Goal: Information Seeking & Learning: Learn about a topic

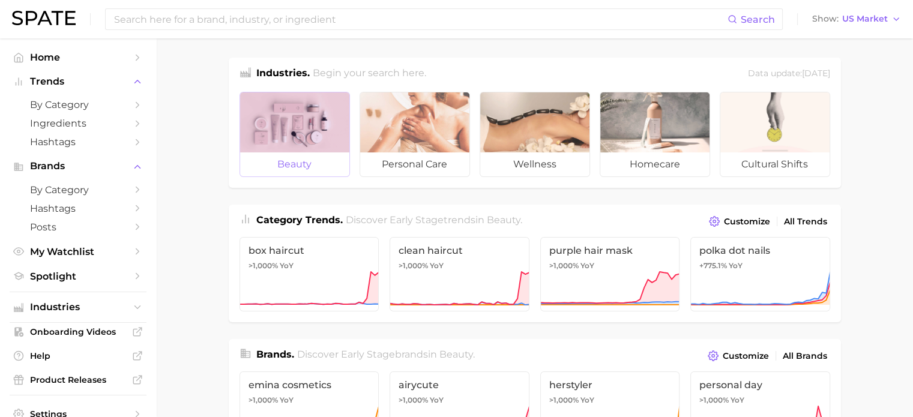
click at [312, 126] on div at bounding box center [294, 122] width 109 height 60
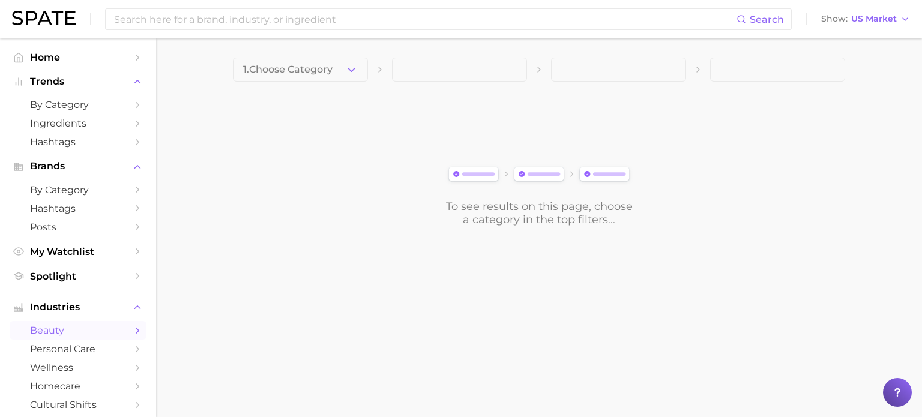
click at [499, 61] on span at bounding box center [459, 70] width 135 height 24
click at [340, 74] on button "1. Choose Category" at bounding box center [300, 70] width 135 height 24
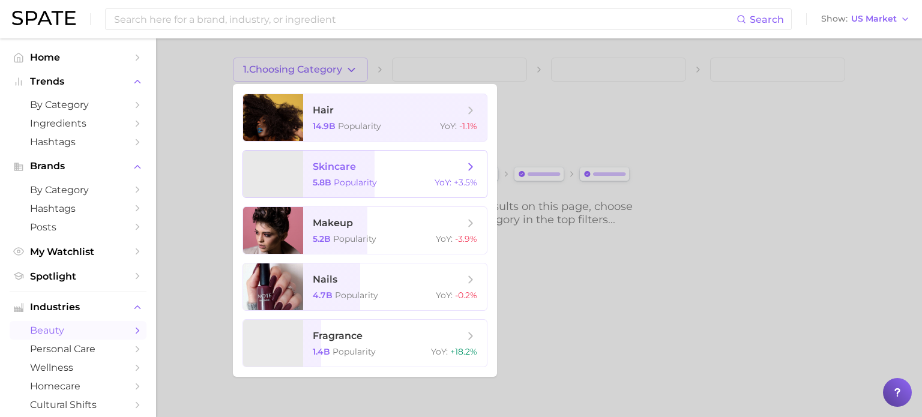
click at [336, 175] on span "skincare 5.8b Popularity YoY : +3.5%" at bounding box center [395, 174] width 184 height 47
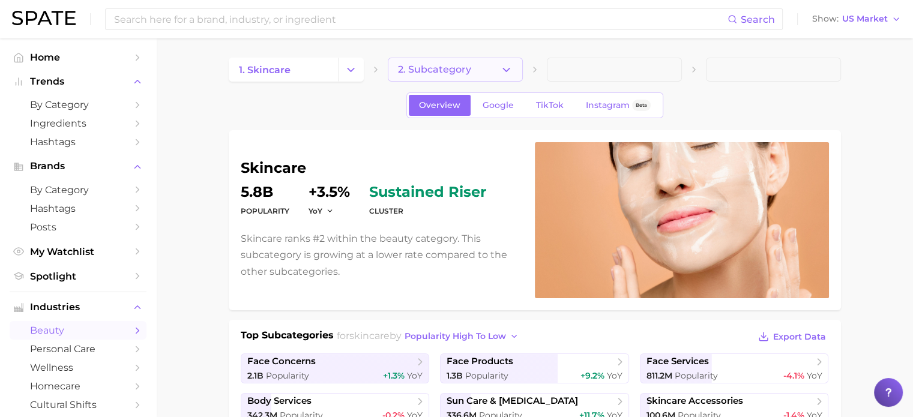
click at [478, 77] on button "2. Subcategory" at bounding box center [455, 70] width 135 height 24
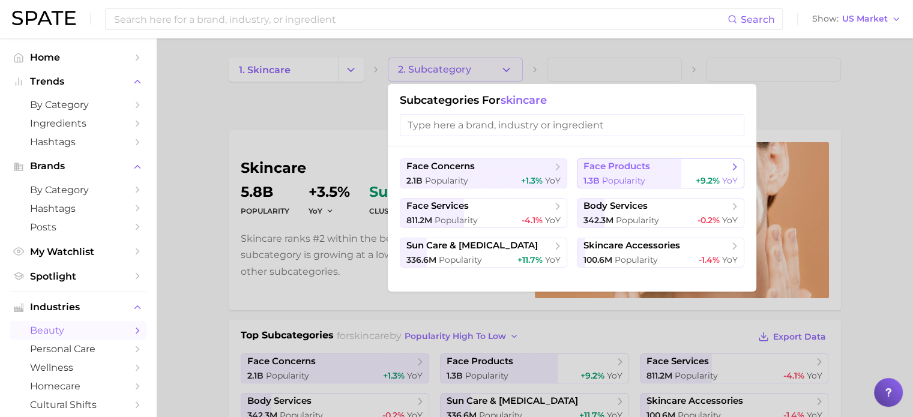
click at [633, 172] on span "face products" at bounding box center [656, 167] width 146 height 12
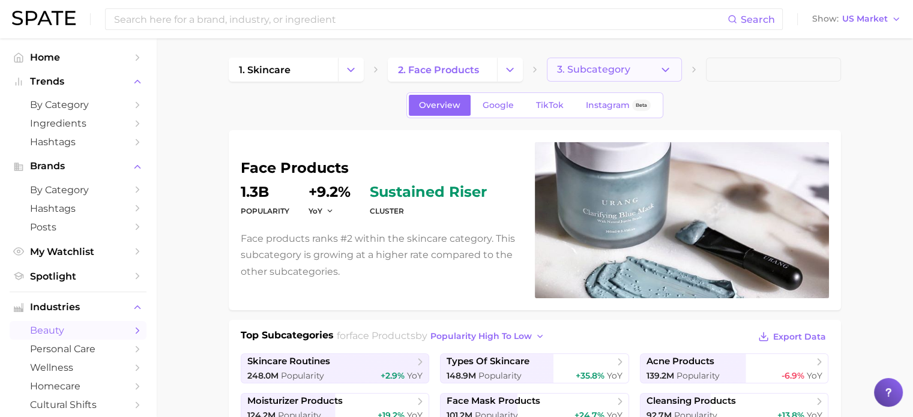
click at [646, 69] on button "3. Subcategory" at bounding box center [614, 70] width 135 height 24
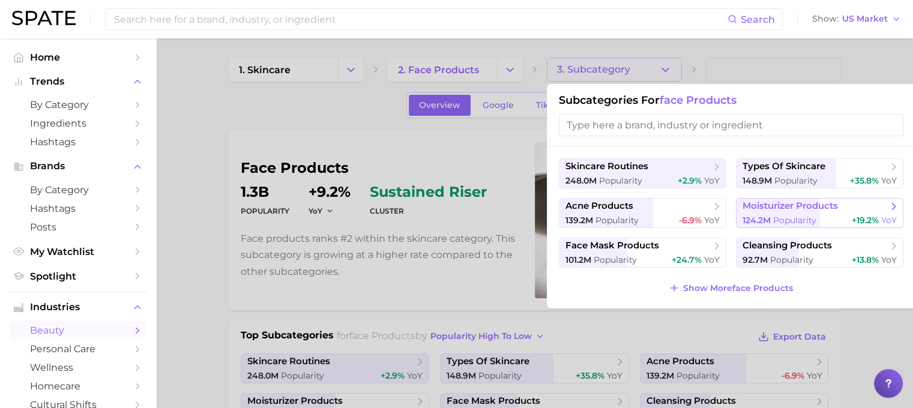
click at [778, 214] on button "moisturizer products 124.2m Popularity +19.2% YoY" at bounding box center [819, 213] width 167 height 30
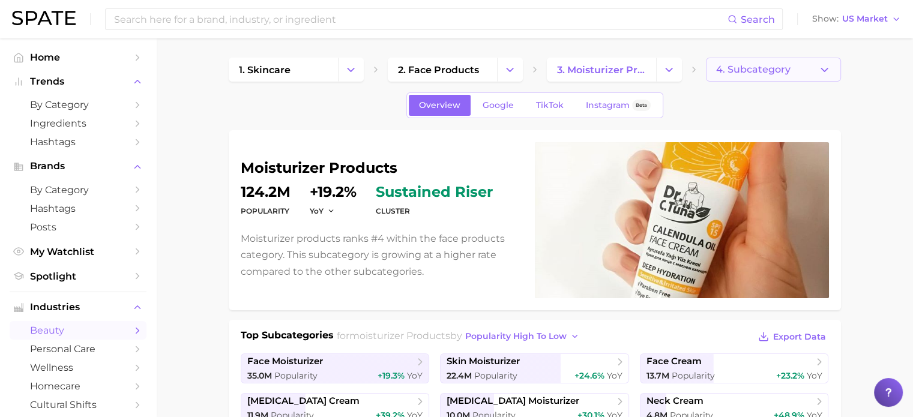
click at [760, 79] on button "4. Subcategory" at bounding box center [773, 70] width 135 height 24
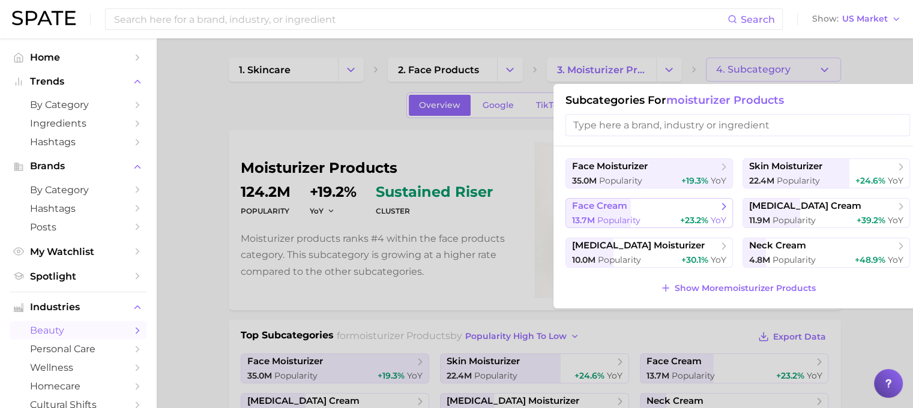
click at [646, 215] on div "13.7m Popularity +23.2% YoY" at bounding box center [649, 220] width 154 height 11
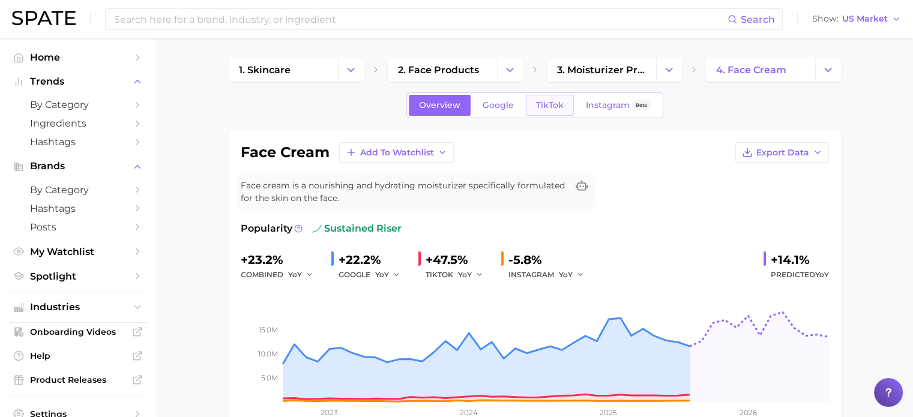
click at [552, 110] on span "TikTok" at bounding box center [550, 105] width 28 height 10
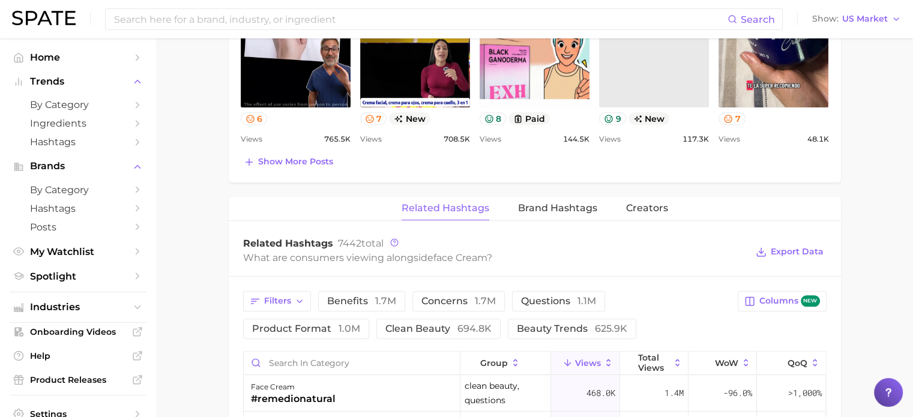
scroll to position [780, 0]
